Goal: Information Seeking & Learning: Learn about a topic

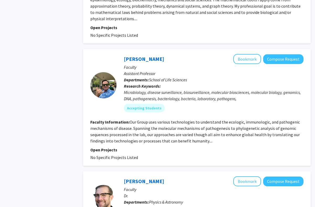
scroll to position [465, 0]
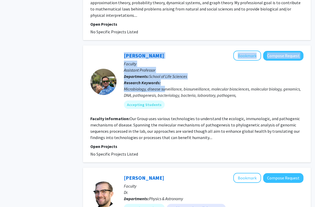
drag, startPoint x: 116, startPoint y: 82, endPoint x: 166, endPoint y: 82, distance: 49.8
click at [166, 82] on section "[PERSON_NAME] Bookmark Compose Request Faculty Assistant Professor Departments:…" at bounding box center [196, 82] width 213 height 62
click at [166, 86] on div "Microbiology, disease surveillance, biosurveillance, molecular biosciences, mol…" at bounding box center [214, 92] width 180 height 13
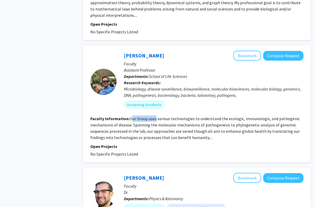
drag, startPoint x: 132, startPoint y: 113, endPoint x: 155, endPoint y: 112, distance: 23.1
click at [155, 116] on fg-read-more "Our Group uses various technologies to understand the ecologic, immunologic, an…" at bounding box center [195, 128] width 210 height 24
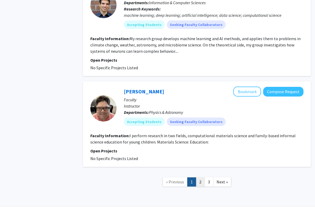
scroll to position [1222, 0]
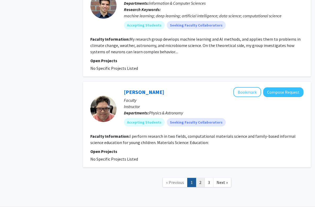
click at [199, 178] on link "2" at bounding box center [200, 182] width 9 height 9
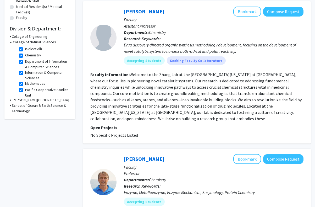
scroll to position [133, 0]
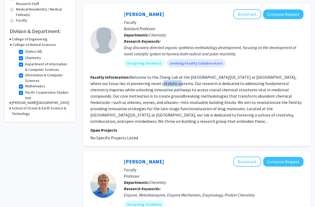
drag, startPoint x: 135, startPoint y: 85, endPoint x: 153, endPoint y: 84, distance: 17.8
click at [153, 84] on fg-read-more "Welcome to the Zhang Lab at the [GEOGRAPHIC_DATA][US_STATE] at [GEOGRAPHIC_DATA…" at bounding box center [195, 98] width 211 height 49
drag, startPoint x: 150, startPoint y: 83, endPoint x: 199, endPoint y: 84, distance: 48.7
click at [199, 84] on fg-read-more "Welcome to the Zhang Lab at the [GEOGRAPHIC_DATA][US_STATE] at [GEOGRAPHIC_DATA…" at bounding box center [195, 98] width 211 height 49
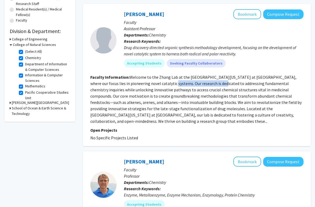
click at [198, 84] on fg-read-more "Welcome to the Zhang Lab at the [GEOGRAPHIC_DATA][US_STATE] at [GEOGRAPHIC_DATA…" at bounding box center [195, 98] width 211 height 49
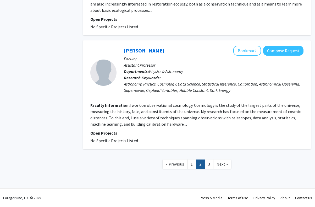
scroll to position [972, 0]
click at [206, 160] on link "3" at bounding box center [209, 163] width 9 height 9
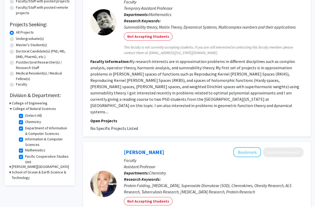
scroll to position [90, 0]
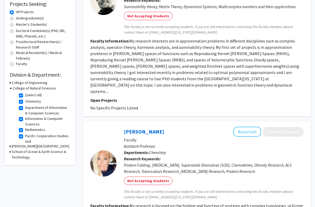
click at [39, 150] on h3 "School of Ocean & Earth Science & Technology" at bounding box center [41, 154] width 58 height 11
click at [36, 149] on h3 "[PERSON_NAME][GEOGRAPHIC_DATA]" at bounding box center [40, 146] width 57 height 6
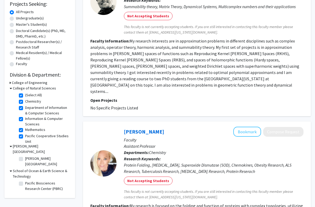
click at [37, 146] on h3 "[PERSON_NAME][GEOGRAPHIC_DATA]" at bounding box center [41, 148] width 57 height 11
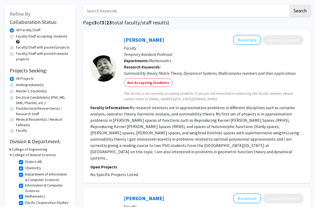
scroll to position [15, 0]
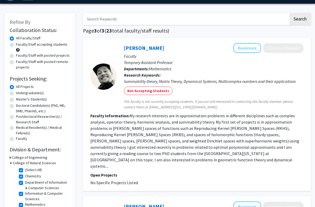
click at [26, 94] on label "Undergraduate(s)" at bounding box center [30, 93] width 28 height 6
click at [19, 94] on input "Undergraduate(s)" at bounding box center [17, 91] width 3 height 3
radio input "true"
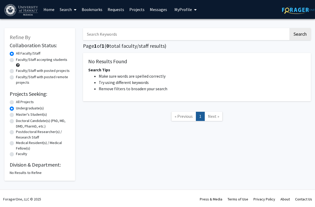
click at [25, 102] on label "All Projects" at bounding box center [25, 102] width 18 height 6
click at [19, 102] on input "All Projects" at bounding box center [17, 100] width 3 height 3
radio input "true"
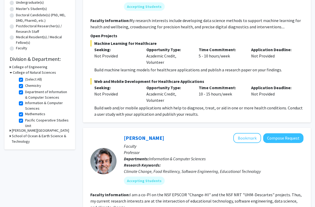
scroll to position [116, 0]
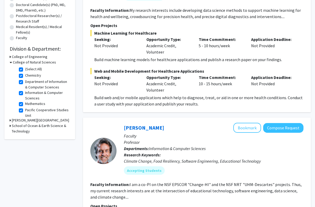
click at [16, 58] on h3 "College of Engineering" at bounding box center [30, 57] width 36 height 6
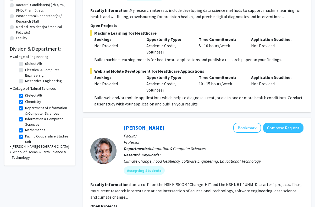
click at [20, 58] on h3 "College of Engineering" at bounding box center [31, 57] width 36 height 6
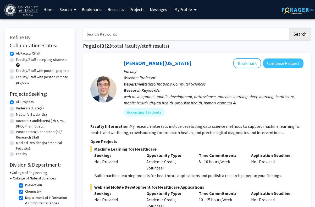
scroll to position [0, 0]
click at [68, 9] on link "Search" at bounding box center [68, 9] width 22 height 18
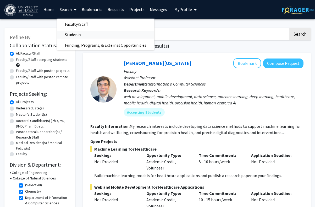
click at [78, 34] on span "Students" at bounding box center [73, 34] width 32 height 10
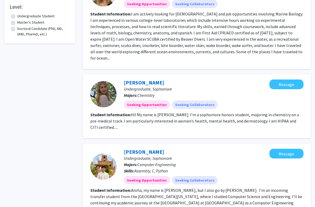
scroll to position [331, 0]
click at [109, 112] on fg-read-more "Hi! My name is [PERSON_NAME]. I’m a sophomore honors student, majoring in chemi…" at bounding box center [194, 121] width 209 height 18
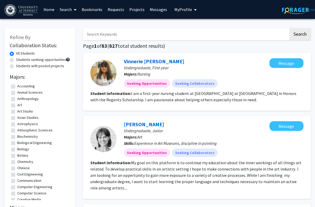
scroll to position [0, 0]
click at [39, 62] on label "Students seeking opportunities" at bounding box center [41, 60] width 50 height 6
click at [19, 60] on input "Students seeking opportunities" at bounding box center [17, 58] width 3 height 3
radio input "true"
click at [41, 67] on label "Students with posted projects" at bounding box center [40, 66] width 48 height 6
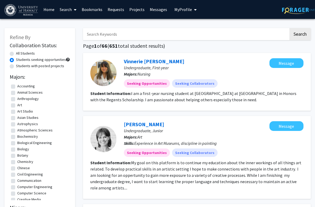
click at [19, 67] on input "Students with posted projects" at bounding box center [17, 64] width 3 height 3
radio input "true"
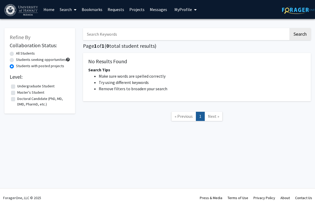
click at [181, 11] on span "My Profile" at bounding box center [184, 9] width 18 height 5
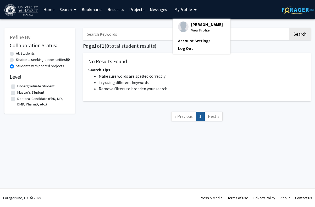
click at [192, 29] on span "View Profile" at bounding box center [207, 30] width 32 height 6
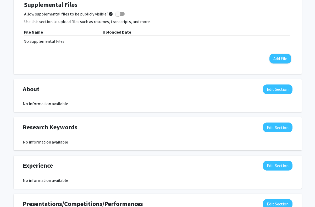
scroll to position [157, 0]
